Goal: Communication & Community: Answer question/provide support

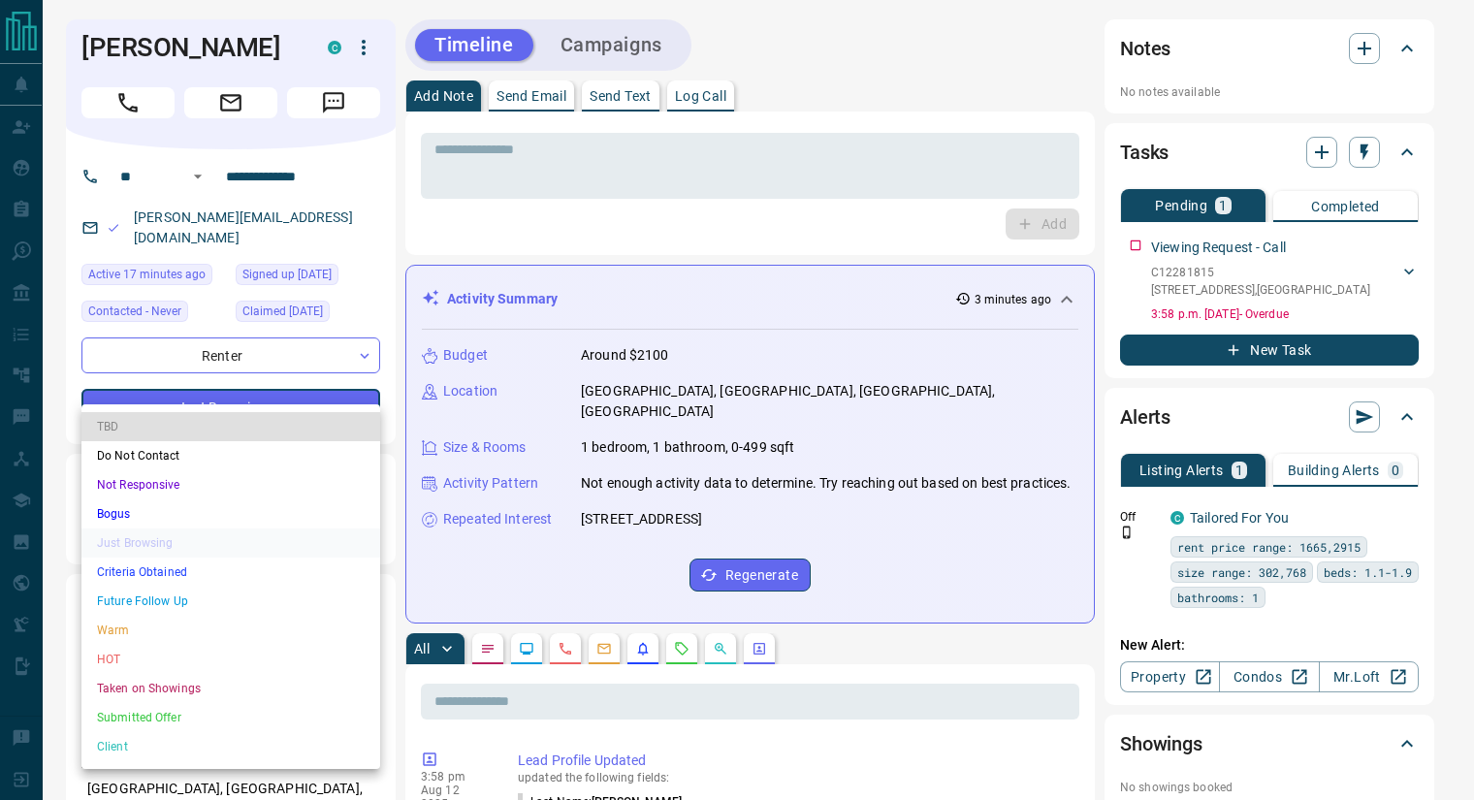
click at [208, 622] on li "Warm" at bounding box center [230, 630] width 299 height 29
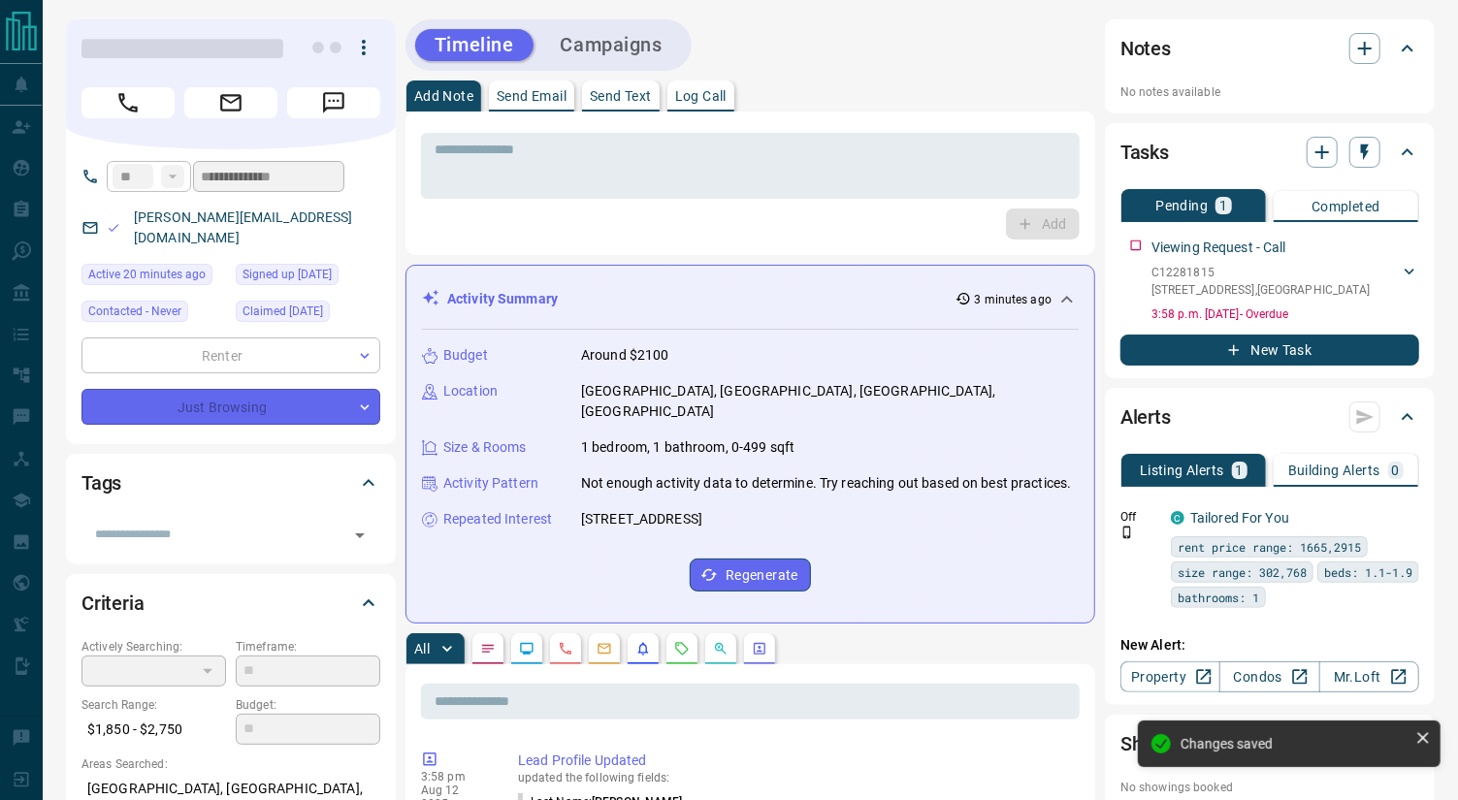
type input "*"
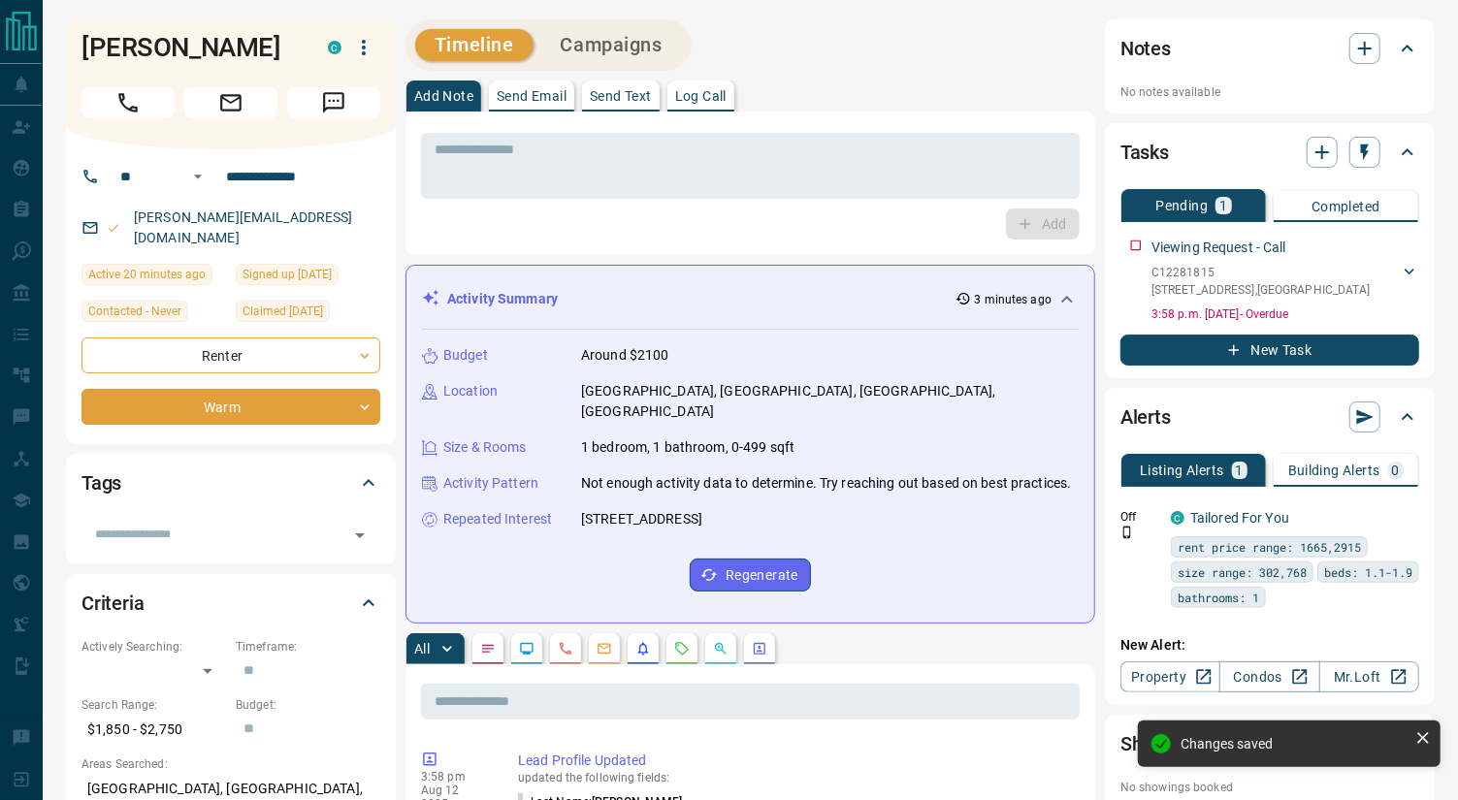
click at [536, 90] on p "Send Email" at bounding box center [532, 96] width 70 height 14
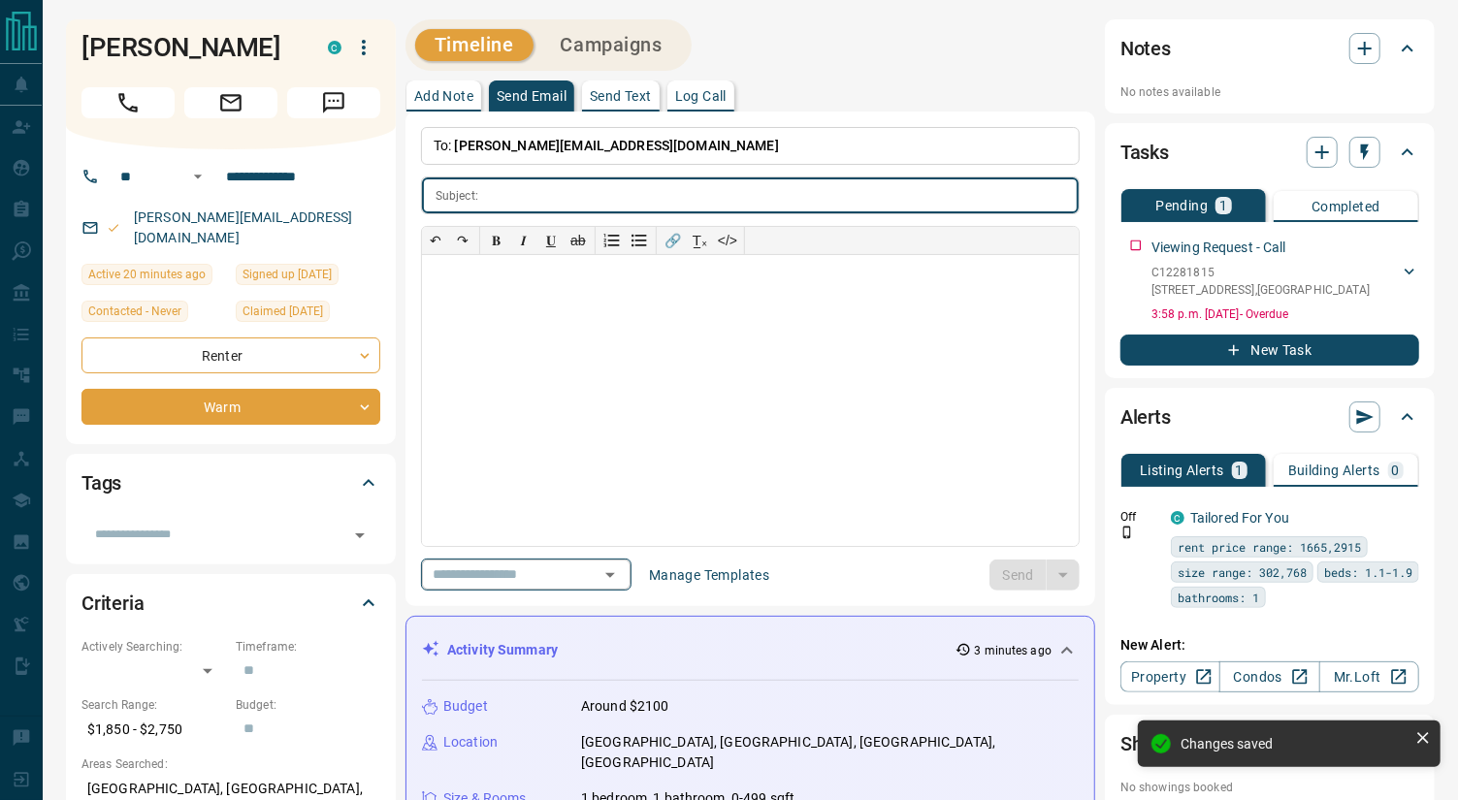
click at [622, 574] on icon "Open" at bounding box center [609, 575] width 23 height 23
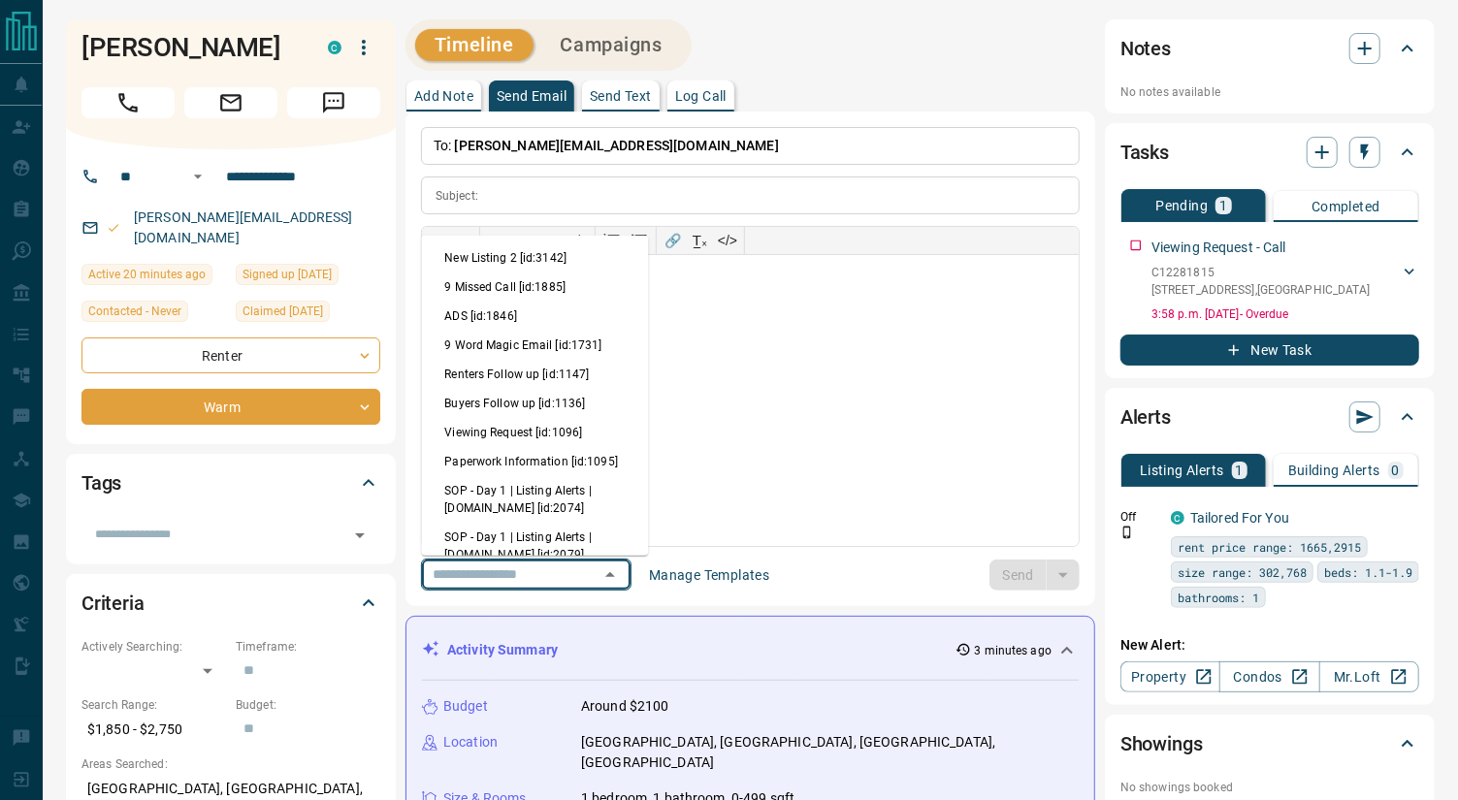
click at [532, 433] on li "Viewing Request [id:1096]" at bounding box center [534, 432] width 227 height 29
type input "**********"
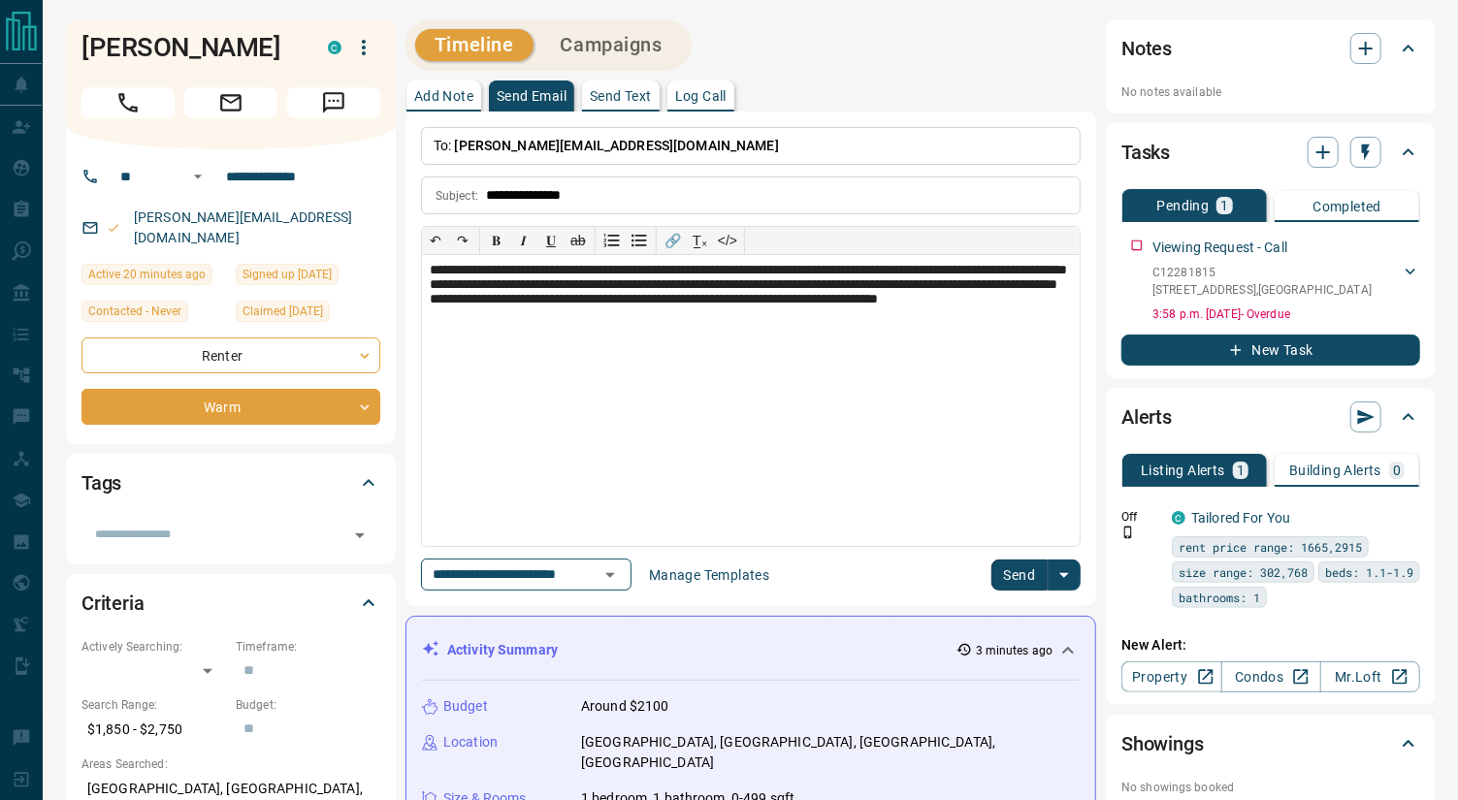
click at [1007, 564] on button "Send" at bounding box center [1019, 575] width 57 height 31
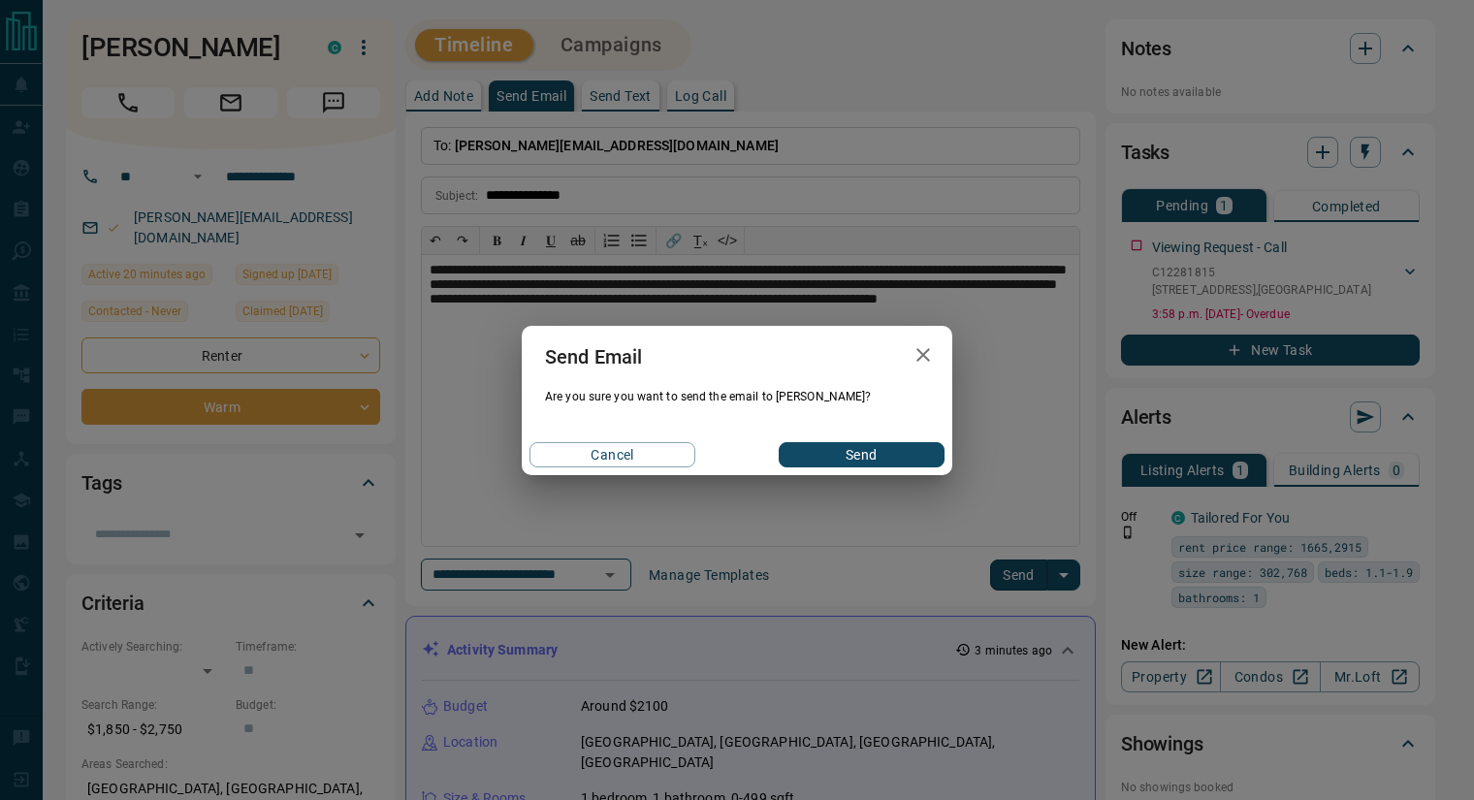
click at [864, 451] on button "Send" at bounding box center [862, 454] width 166 height 25
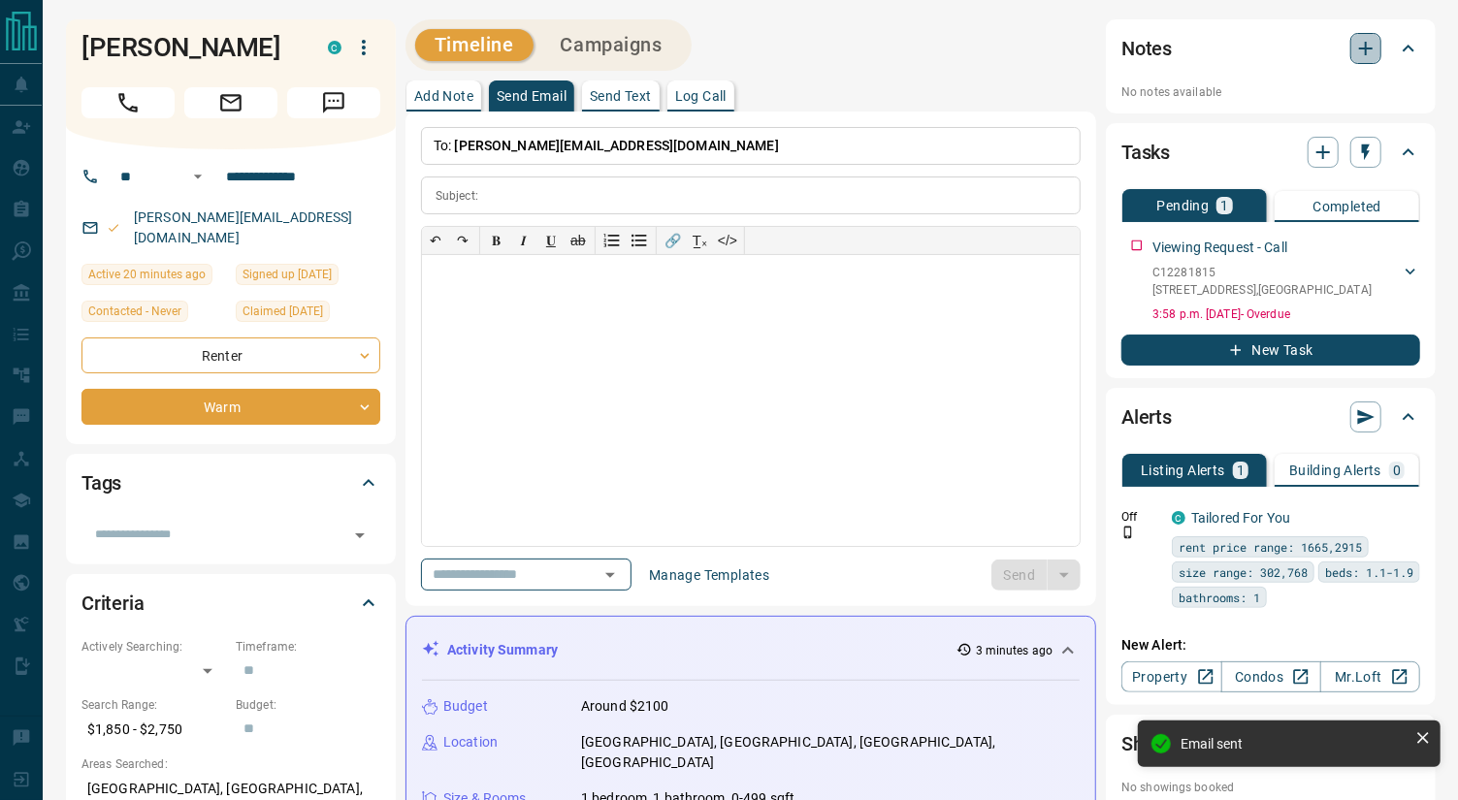
click at [1375, 46] on icon "button" at bounding box center [1365, 48] width 23 height 23
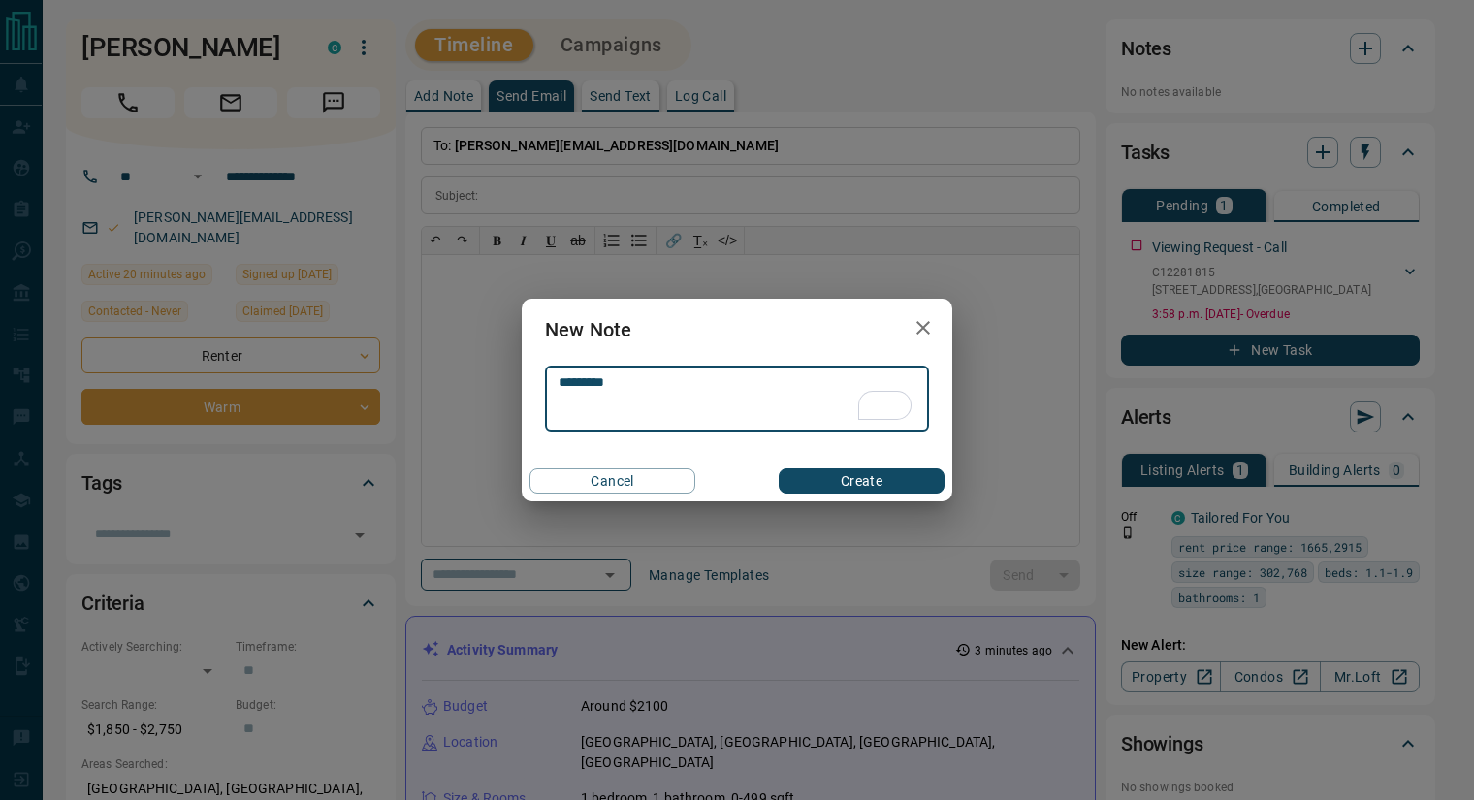
type textarea "*********"
click at [865, 480] on button "Create" at bounding box center [862, 480] width 166 height 25
